Goal: Information Seeking & Learning: Stay updated

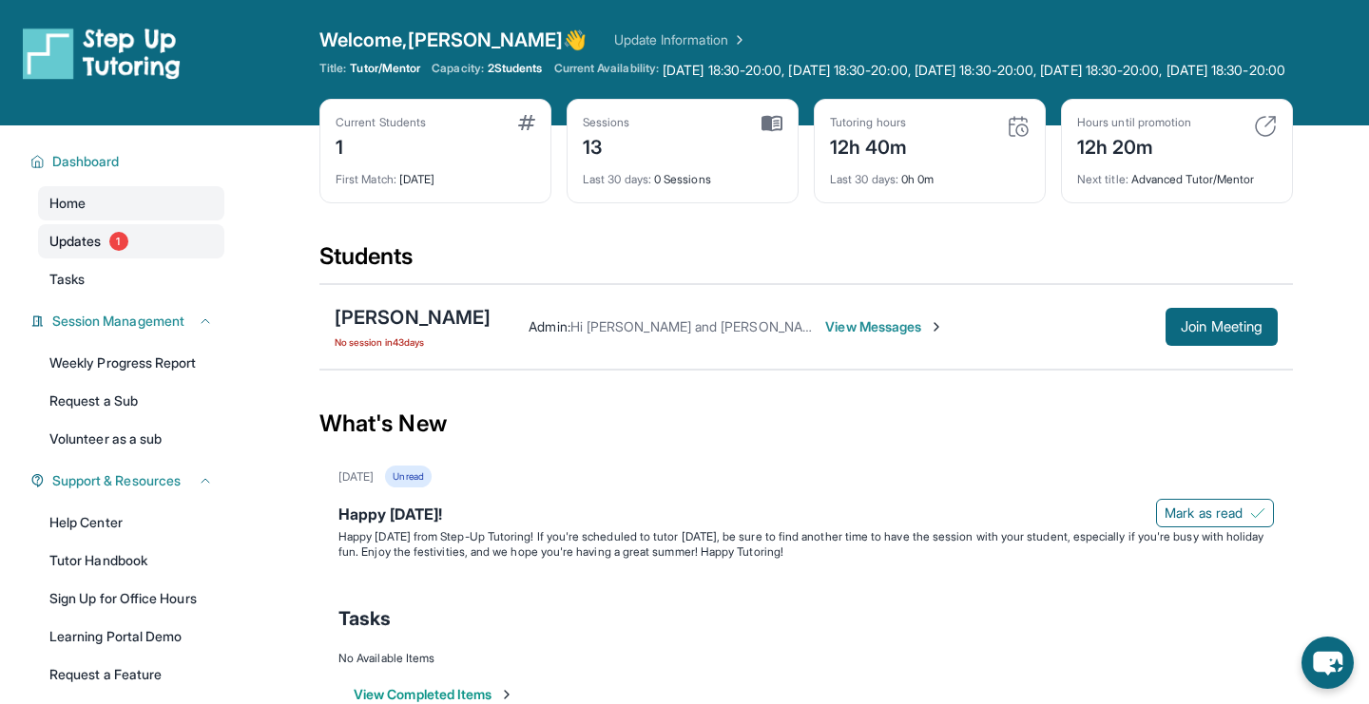
click at [133, 259] on link "Updates 1" at bounding box center [131, 241] width 186 height 34
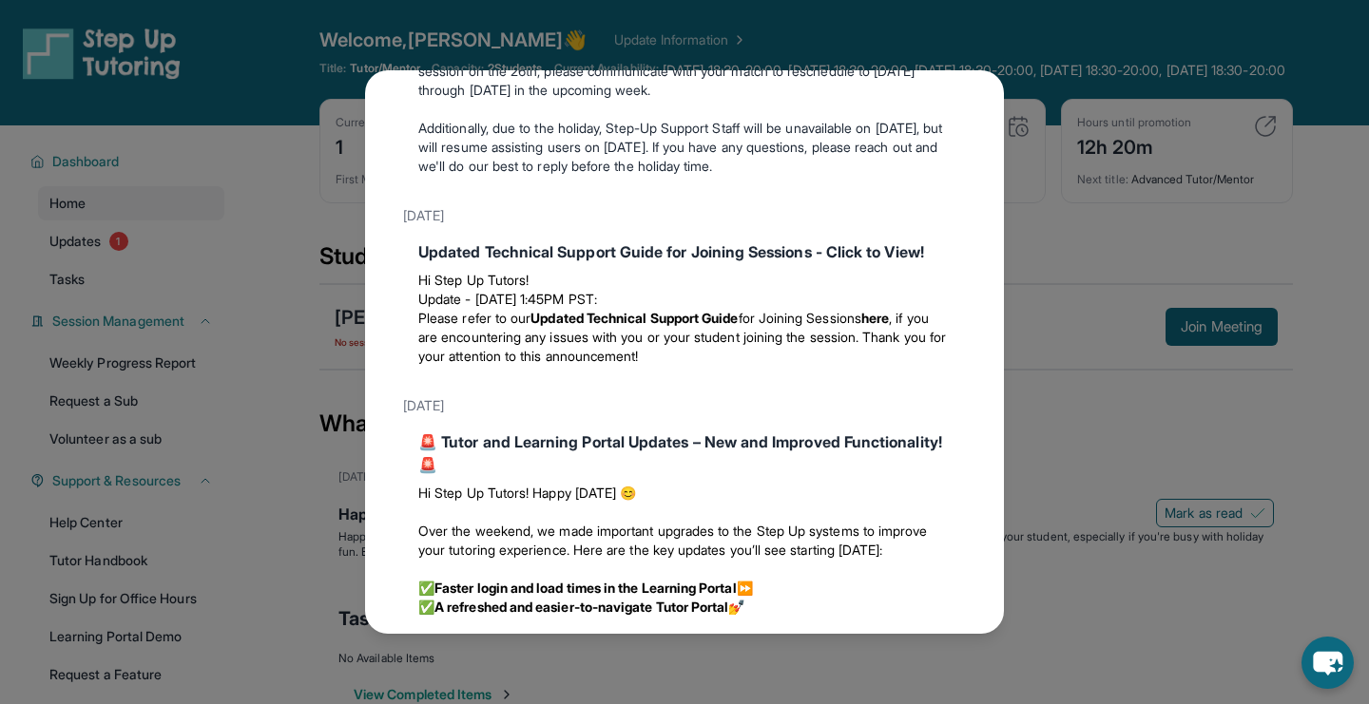
scroll to position [1736, 0]
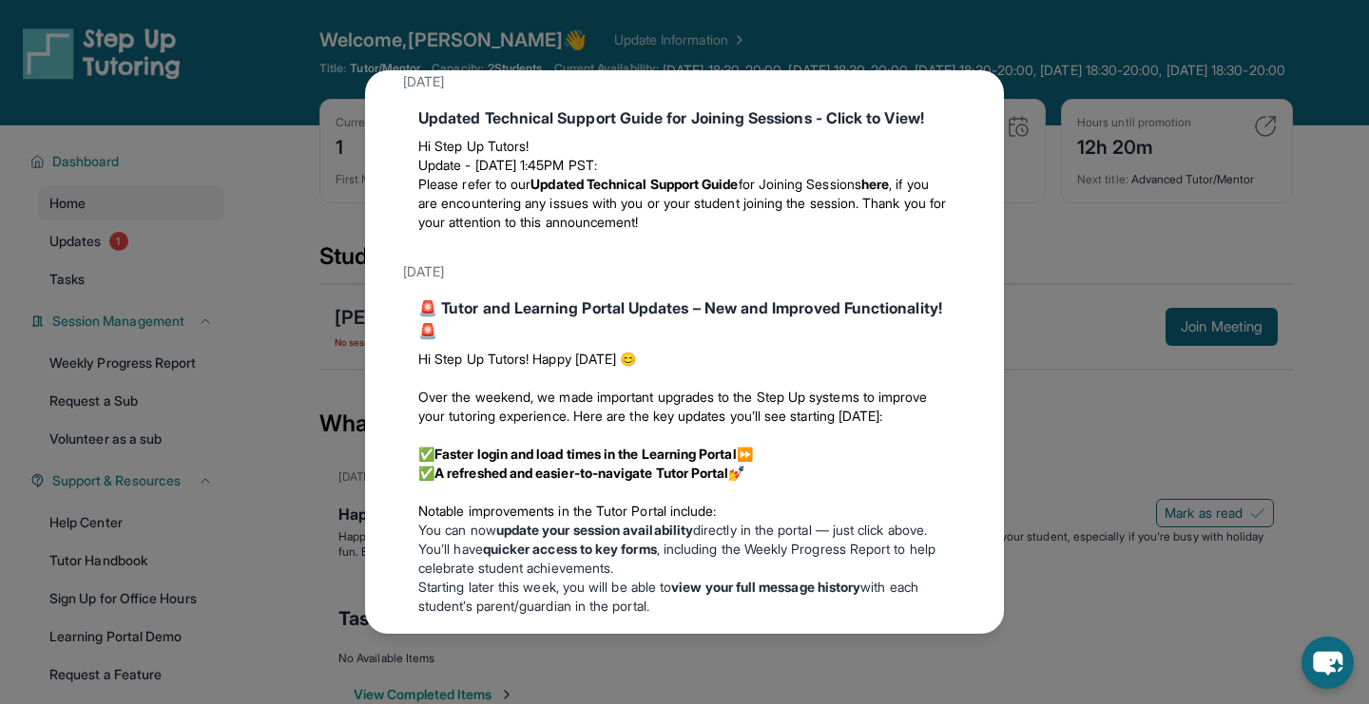
click at [1070, 121] on div "Updates July 5th Happy 4th of July! Happy Independence Day from Step-Up Tutorin…" at bounding box center [684, 352] width 1369 height 704
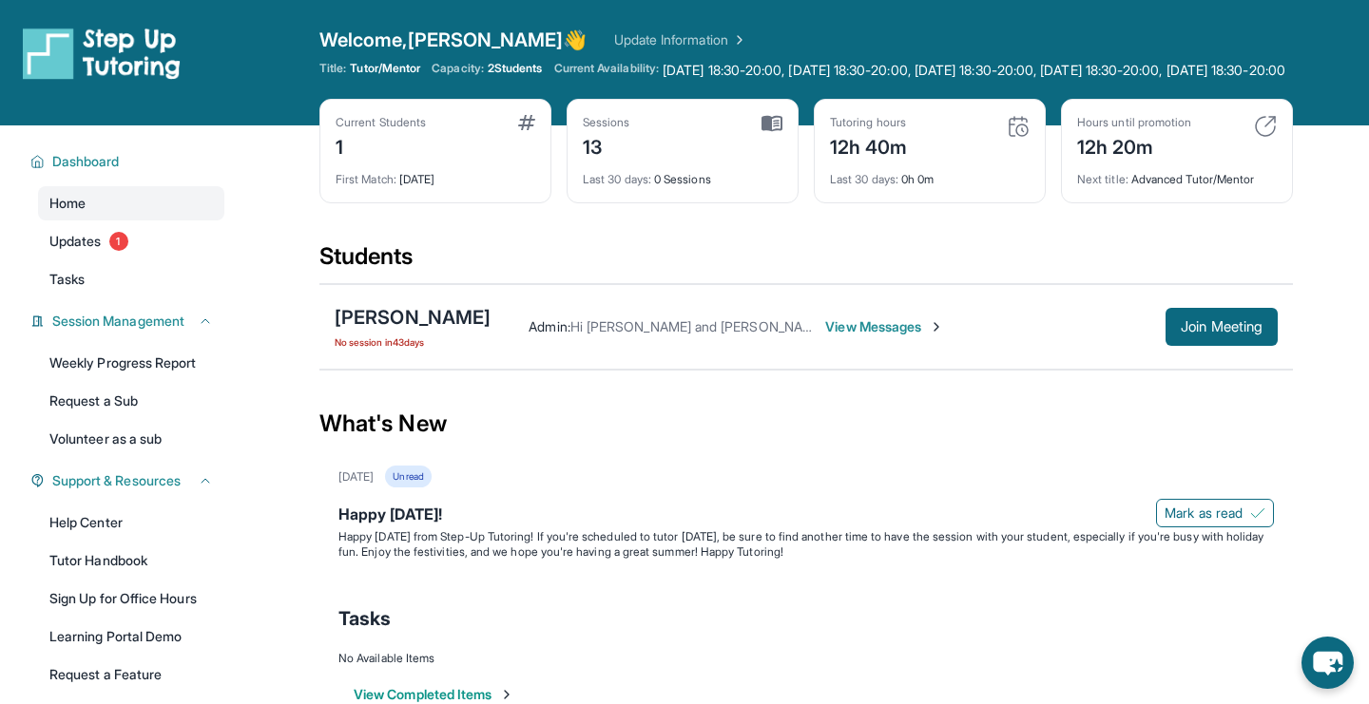
click at [681, 51] on div "Welcome, Tzu Ting, Cindy 👋 Update Information" at bounding box center [805, 40] width 973 height 27
click at [681, 36] on link "Update Information" at bounding box center [680, 39] width 133 height 19
click at [79, 251] on span "Updates" at bounding box center [75, 241] width 52 height 19
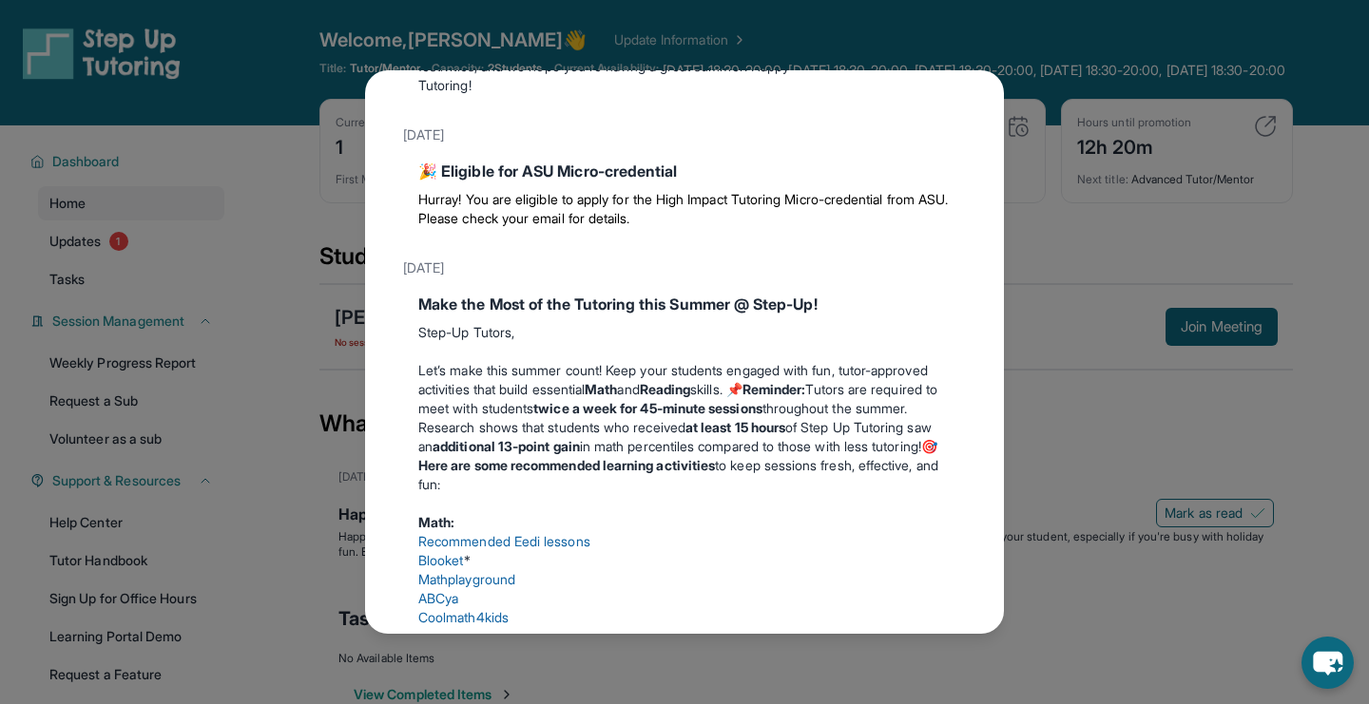
scroll to position [239, 0]
click at [1073, 431] on div "Updates July 5th Happy 4th of July! Happy Independence Day from Step-Up Tutorin…" at bounding box center [684, 352] width 1369 height 704
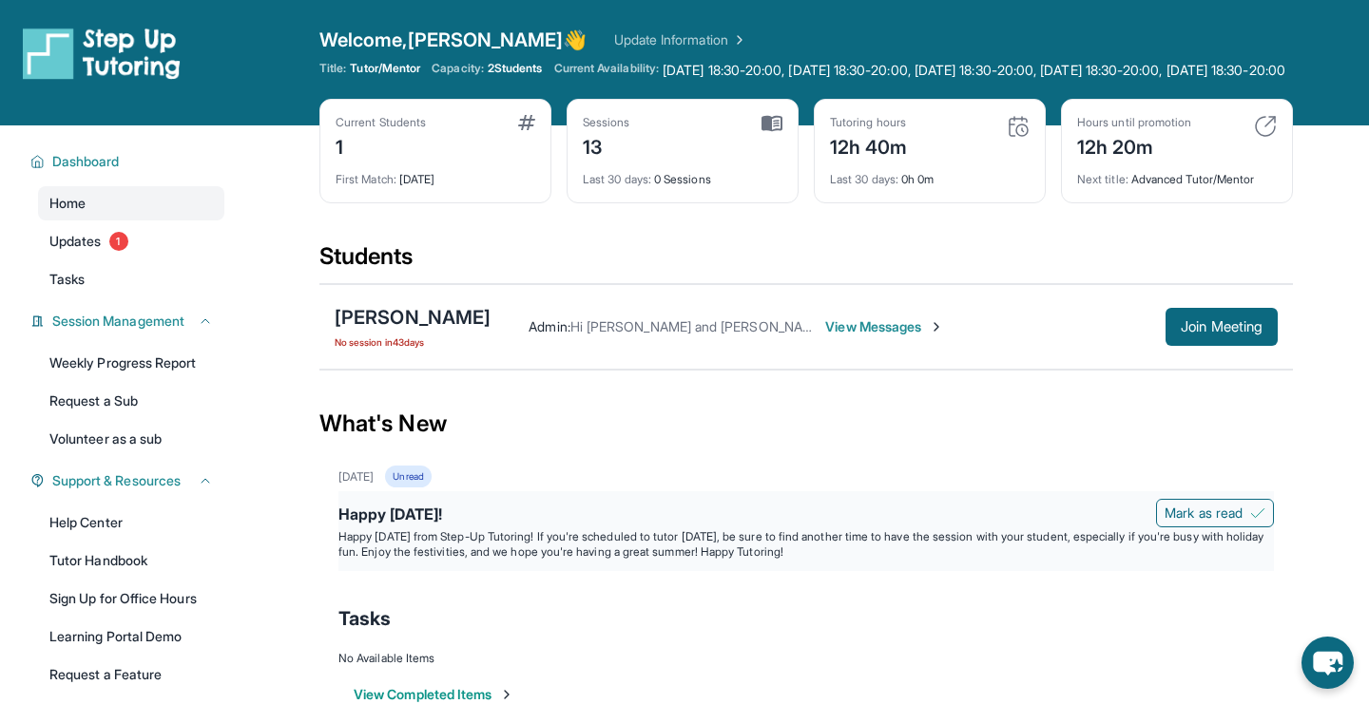
scroll to position [145, 0]
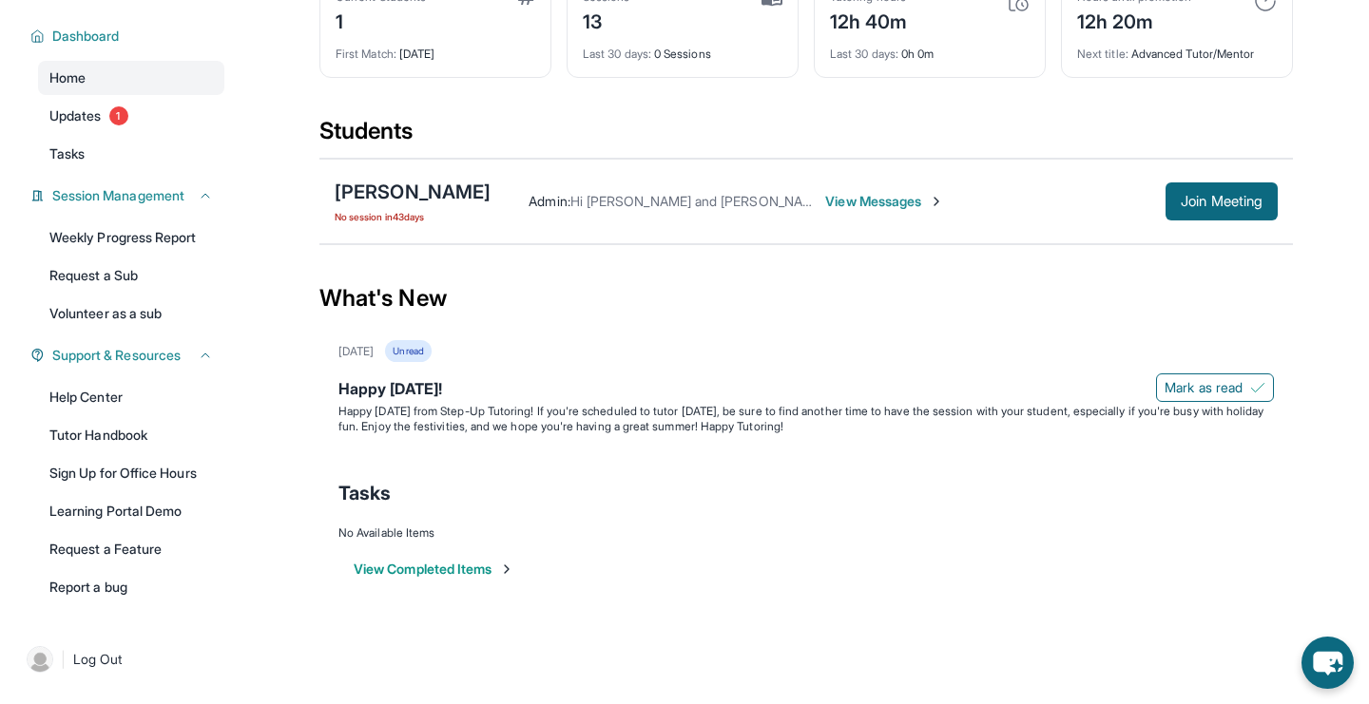
drag, startPoint x: 622, startPoint y: 397, endPoint x: 996, endPoint y: 508, distance: 390.5
click at [996, 511] on div "July 5th Unread Happy 4th of July! Mark as read Happy Independence Day from Ste…" at bounding box center [805, 469] width 973 height 258
click at [1189, 386] on span "Mark as read" at bounding box center [1204, 387] width 78 height 19
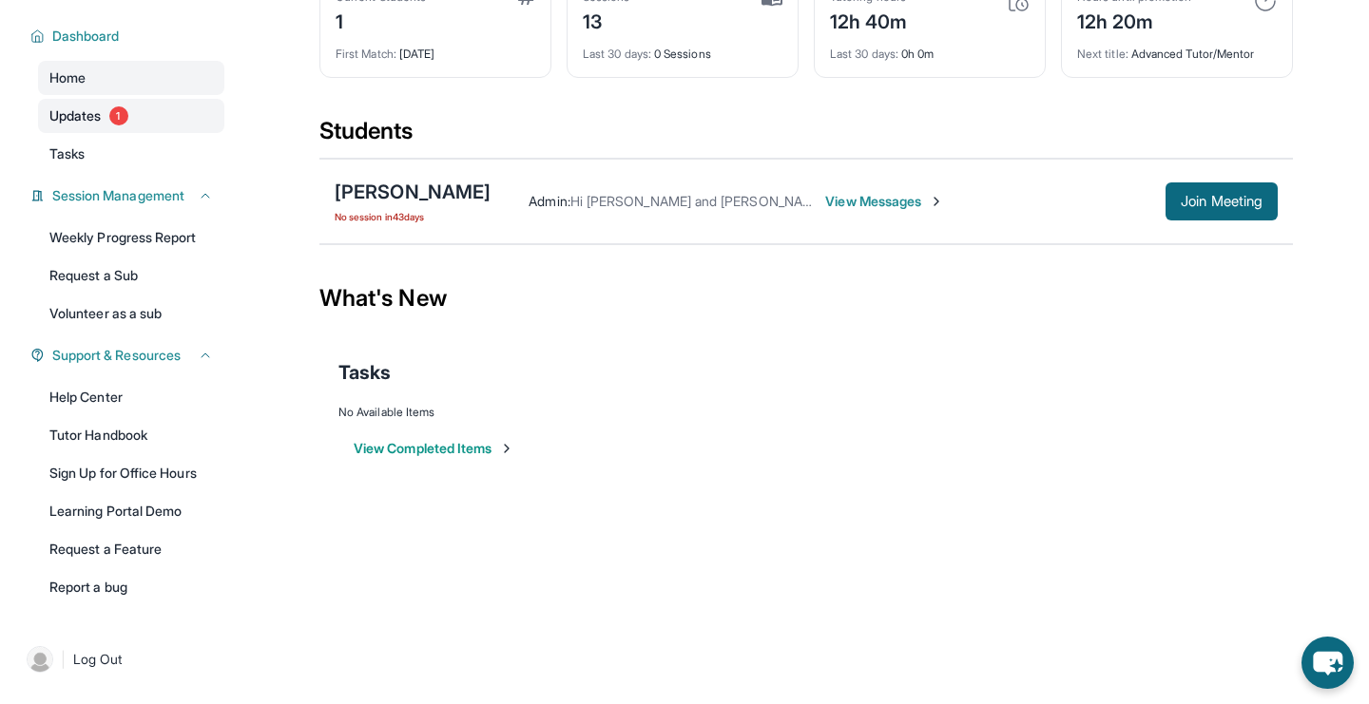
click at [155, 123] on link "Updates 1" at bounding box center [131, 116] width 186 height 34
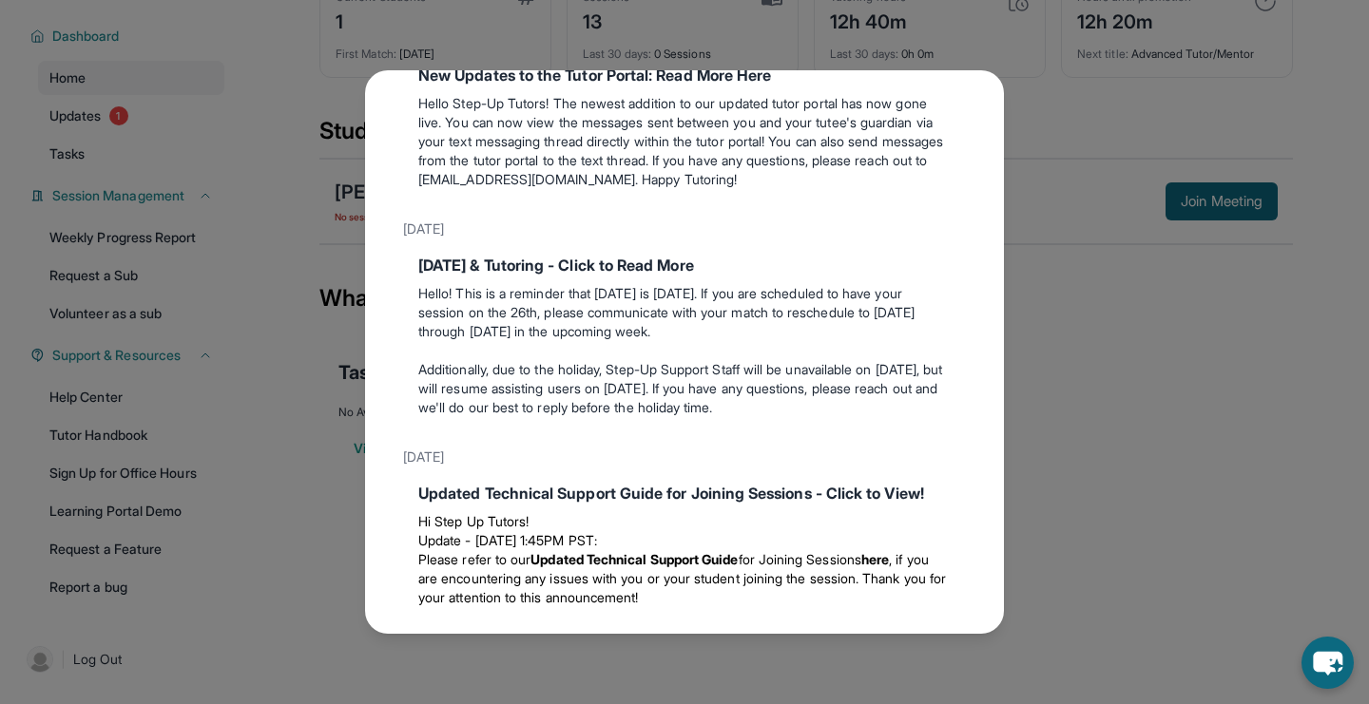
scroll to position [0, 0]
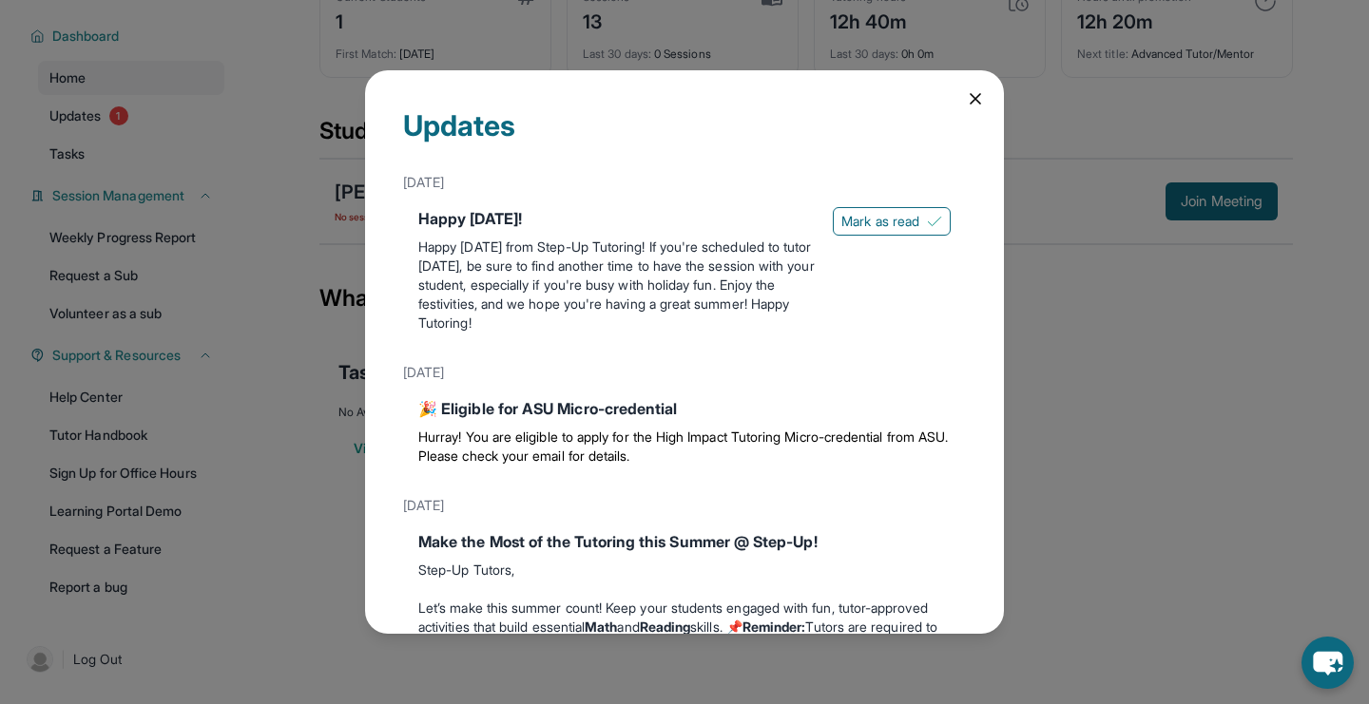
click at [970, 98] on icon at bounding box center [975, 98] width 19 height 19
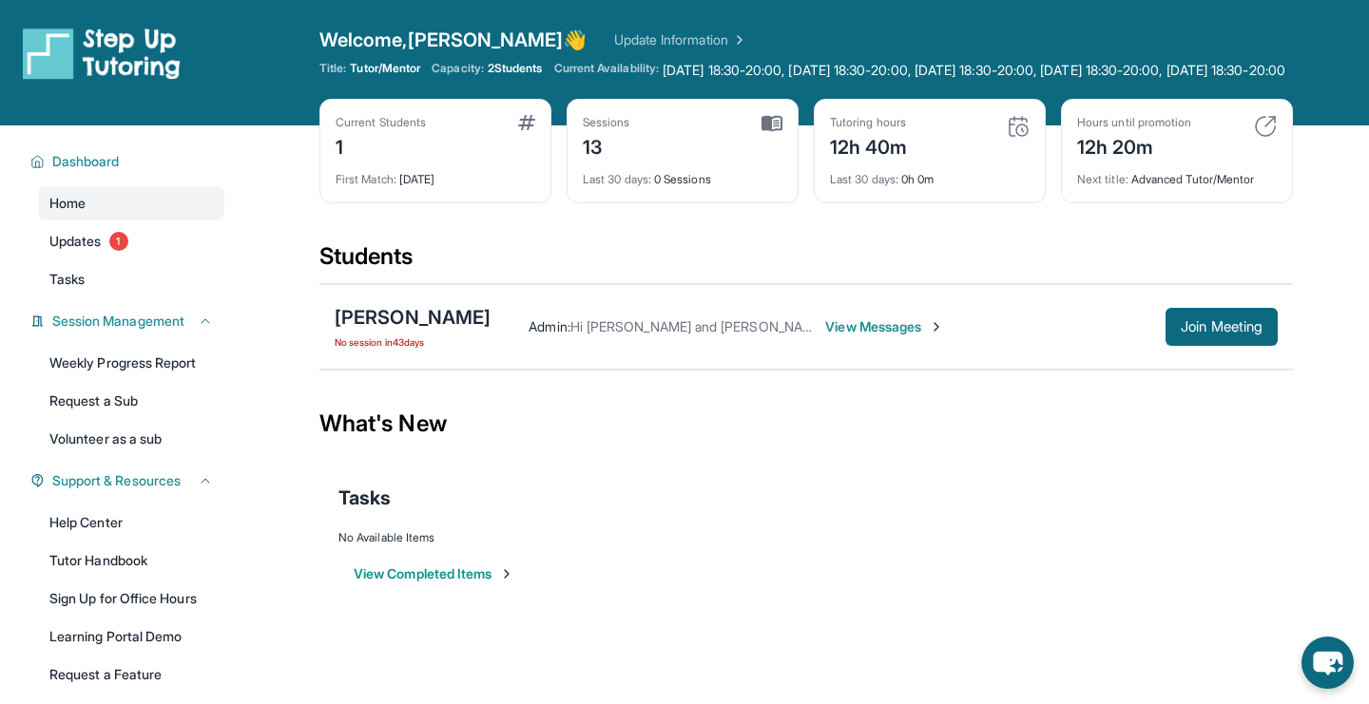
click at [944, 337] on span "View Messages" at bounding box center [884, 327] width 119 height 19
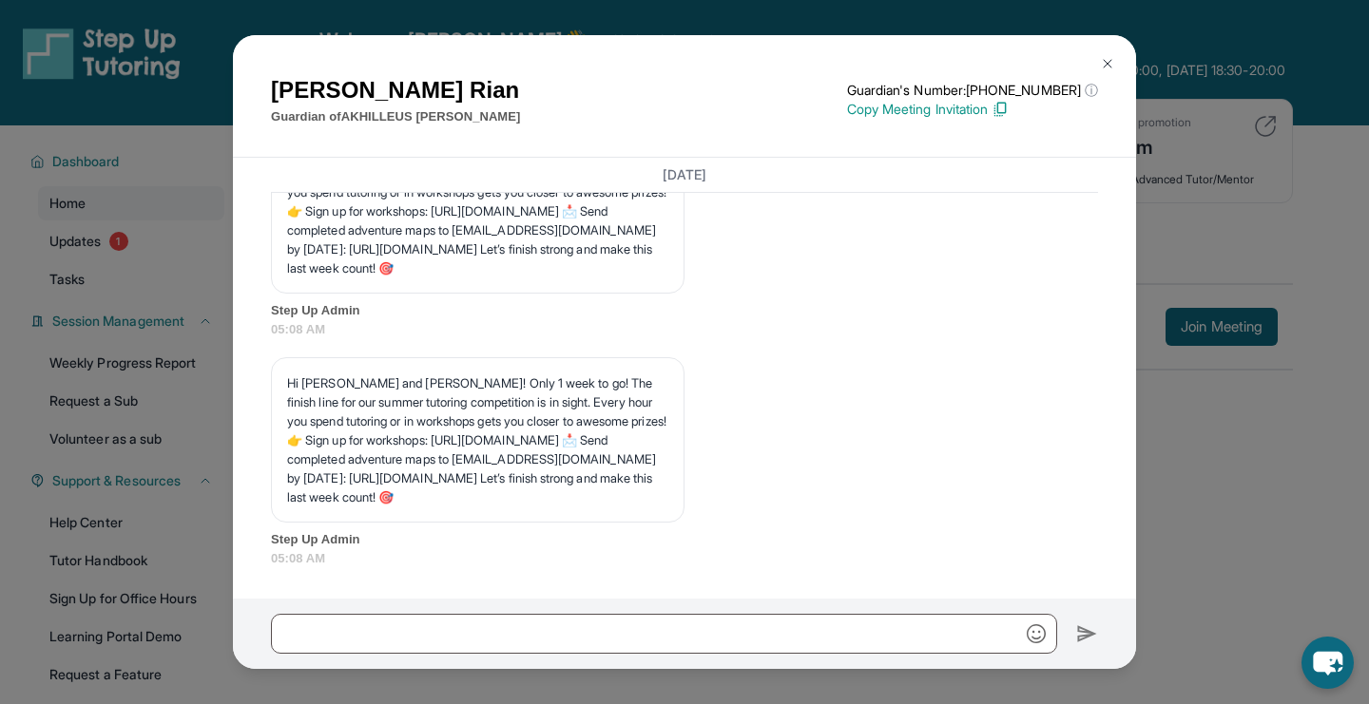
scroll to position [19113, 0]
click at [1105, 61] on img at bounding box center [1107, 63] width 15 height 15
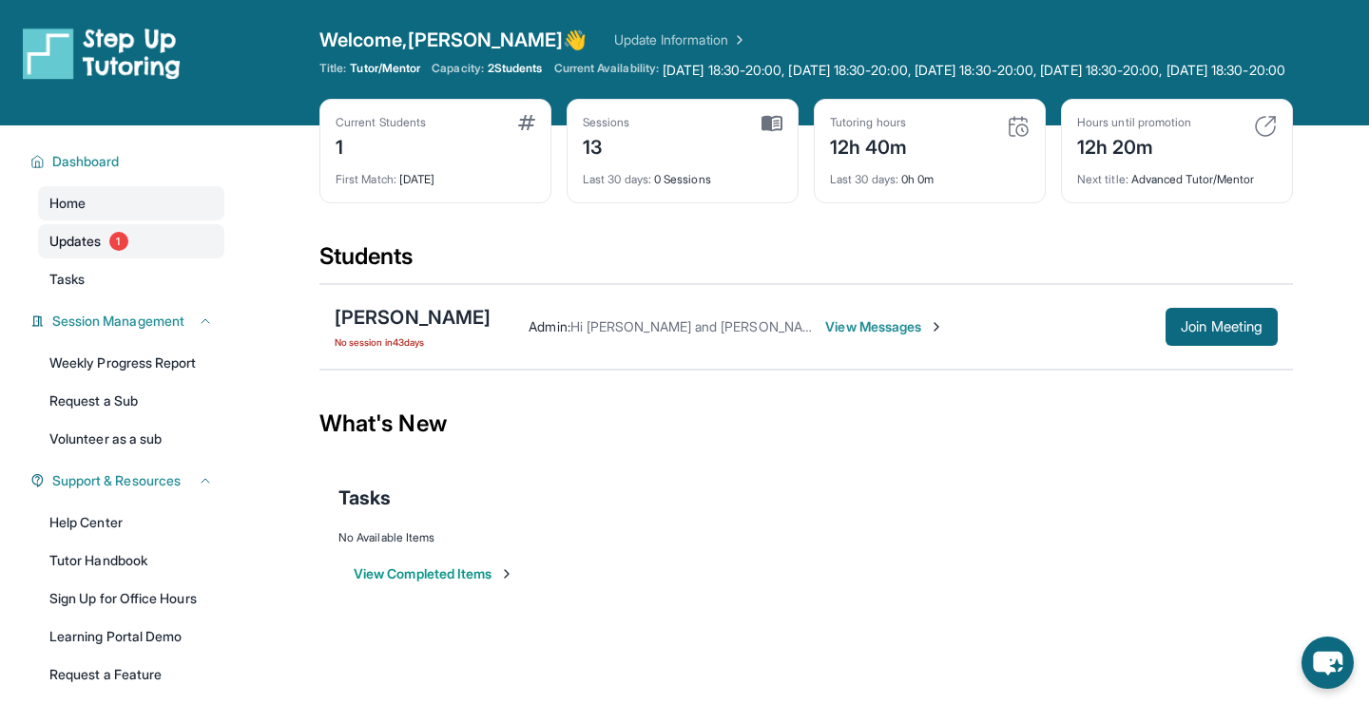
click at [67, 251] on span "Updates" at bounding box center [75, 241] width 52 height 19
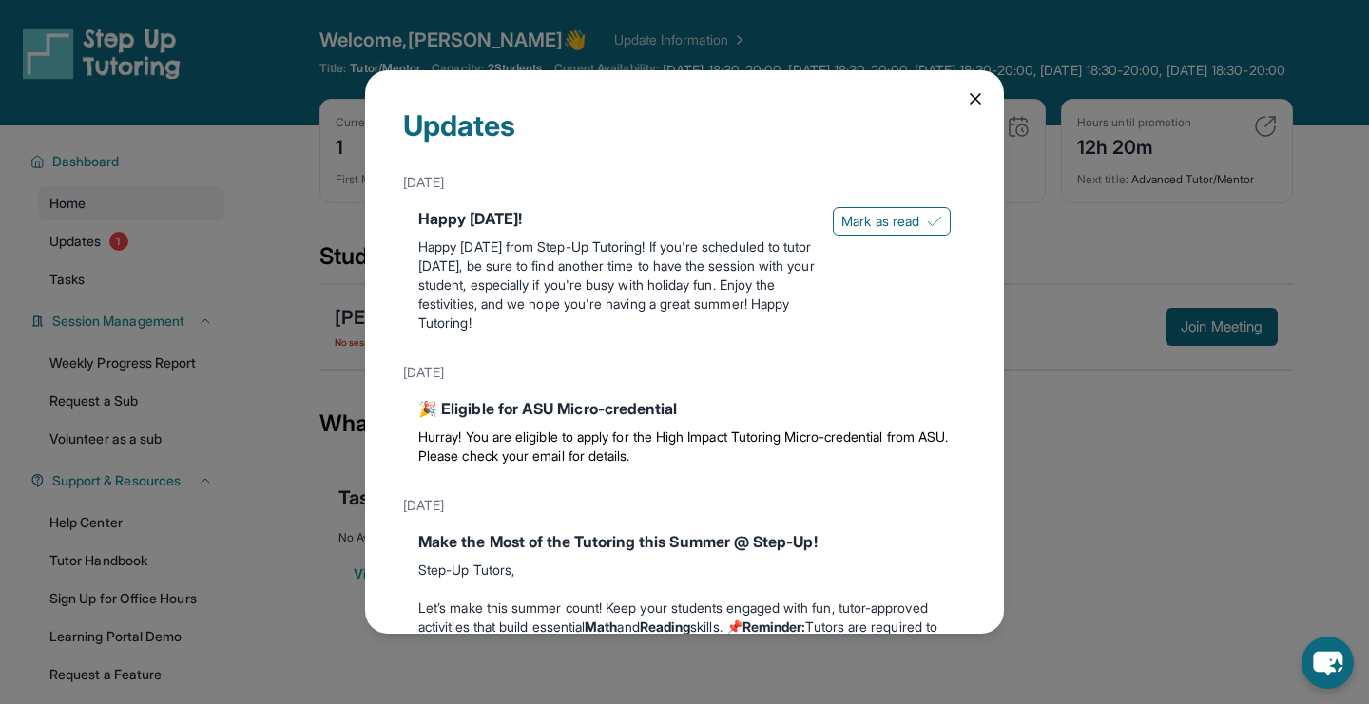
click at [982, 91] on icon at bounding box center [975, 98] width 19 height 19
